Goal: Transaction & Acquisition: Purchase product/service

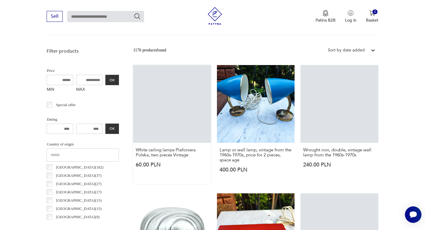
scroll to position [187, 0]
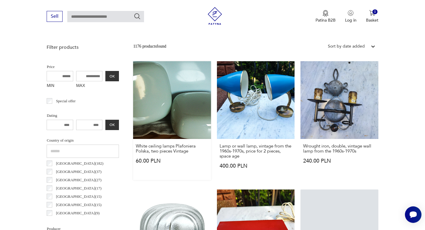
click at [177, 105] on link "White ceiling lamps Plafoniera Polska, two pieces Vintage 60.00 PLN" at bounding box center [172, 120] width 78 height 119
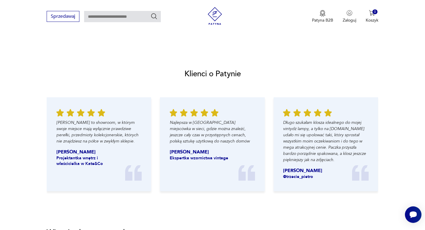
scroll to position [577, 0]
